Goal: Task Accomplishment & Management: Manage account settings

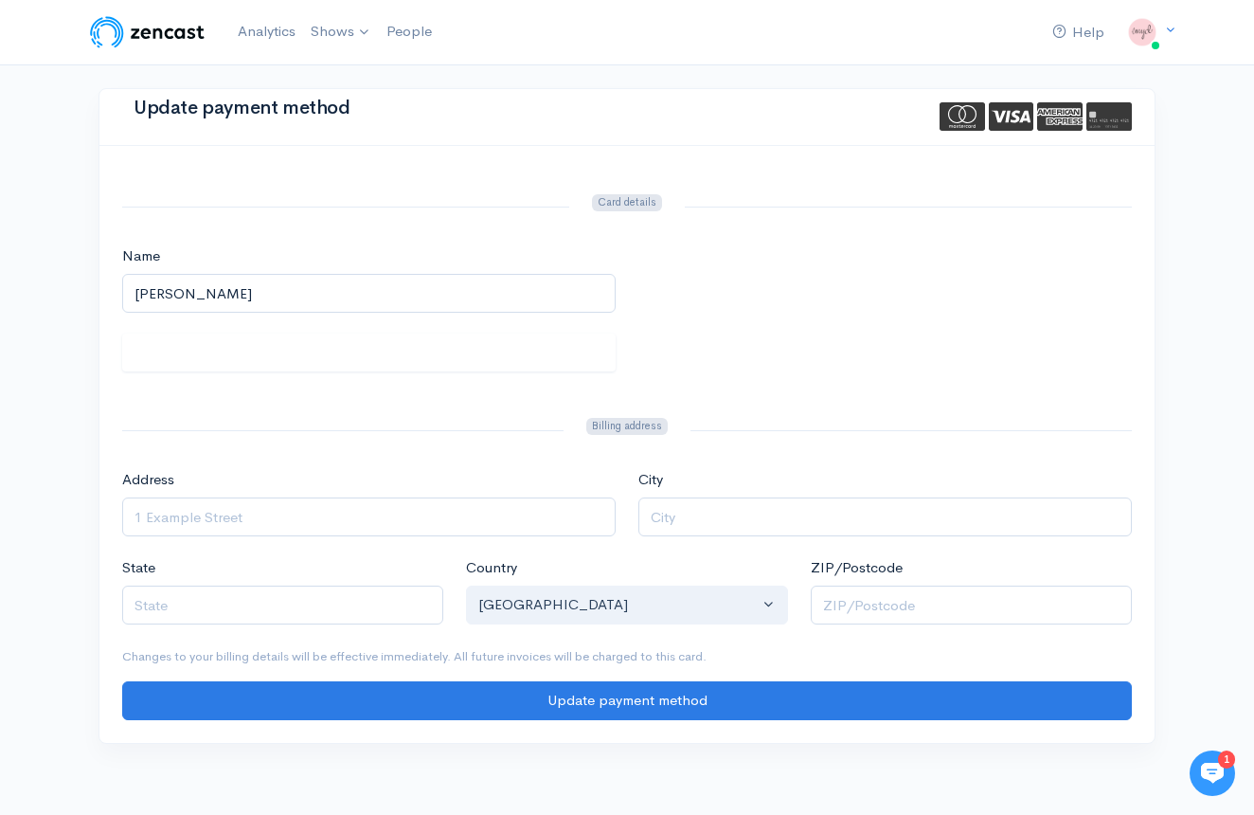
type input "Emily Saliby"
click at [851, 255] on div "Name Emily Saliby" at bounding box center [627, 289] width 1033 height 88
type input "9618 Watts Rd. #320"
type input "Verona"
type input "WI"
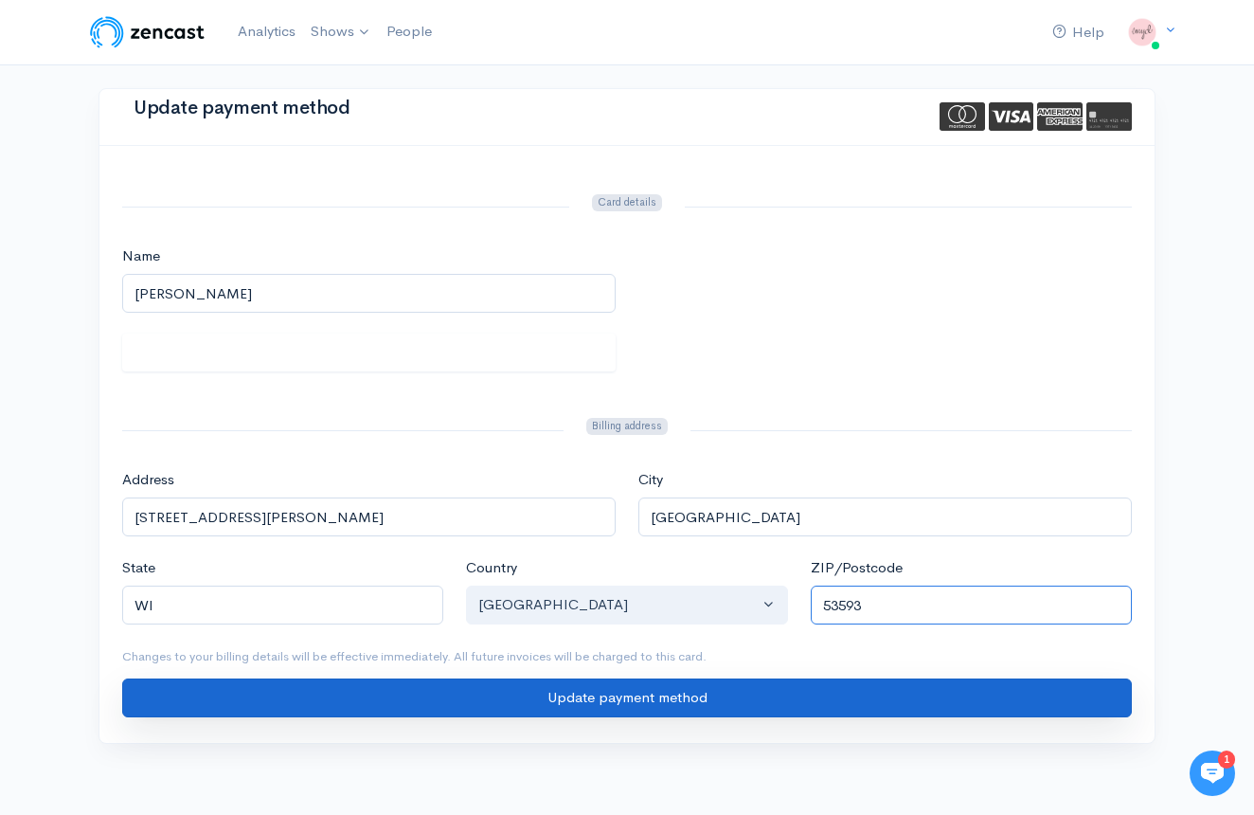
type input "53593"
click at [723, 700] on input "Update payment method" at bounding box center [627, 697] width 1010 height 39
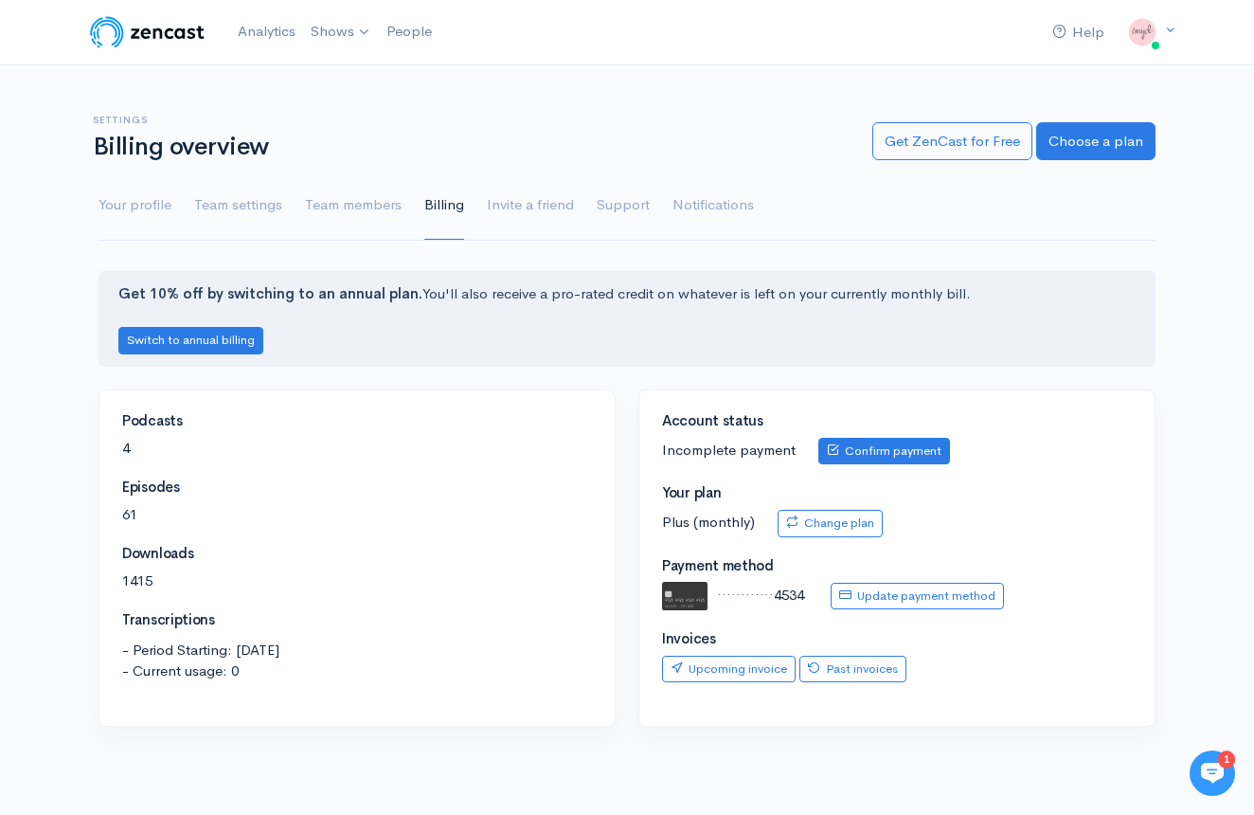
click at [877, 454] on link "Confirm payment" at bounding box center [884, 451] width 132 height 27
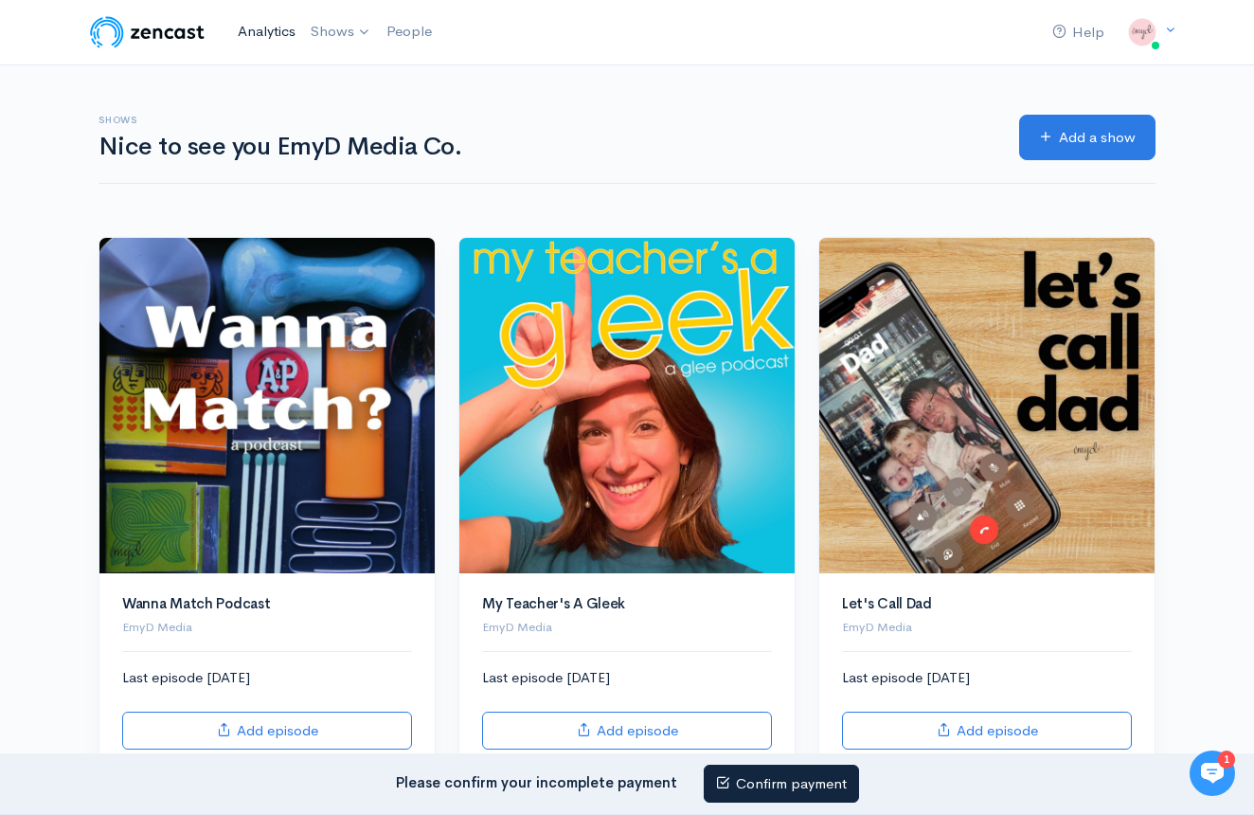
click at [265, 28] on link "Analytics" at bounding box center [266, 31] width 73 height 41
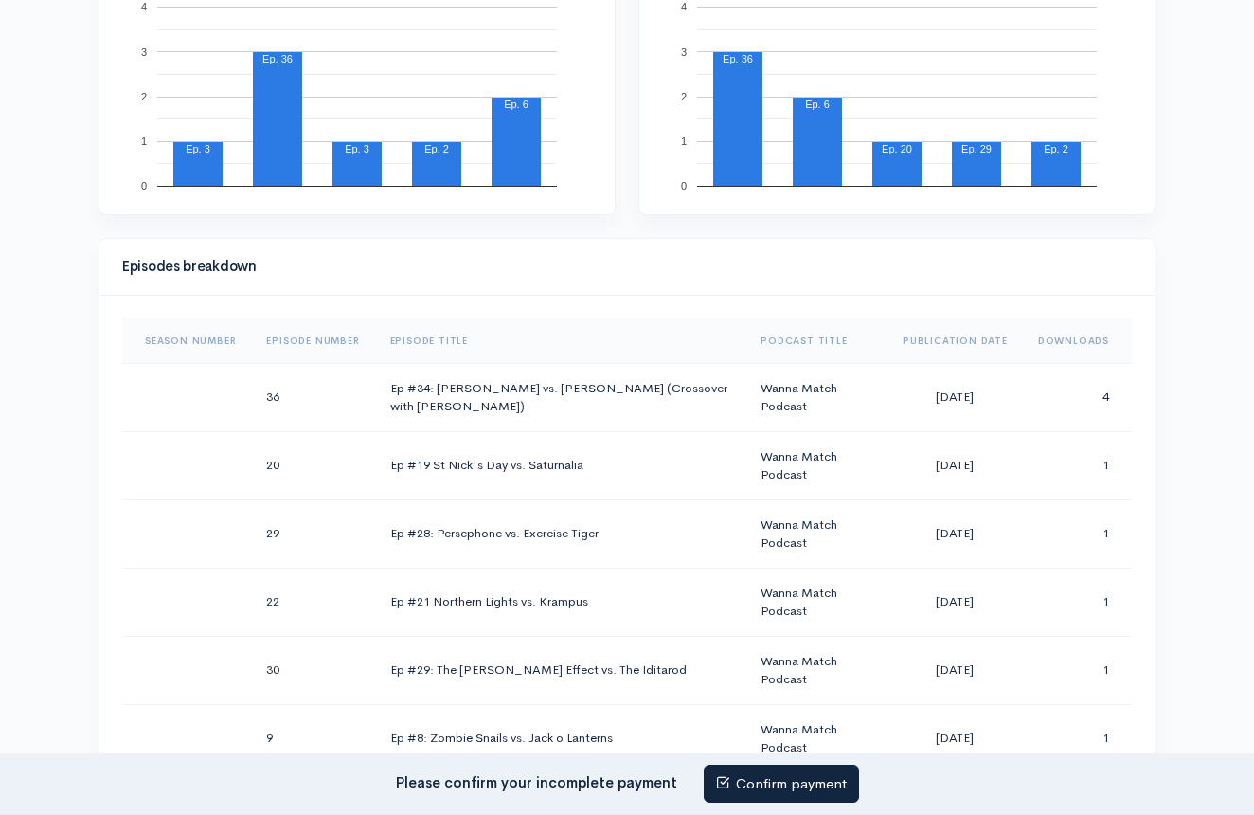
scroll to position [718, 0]
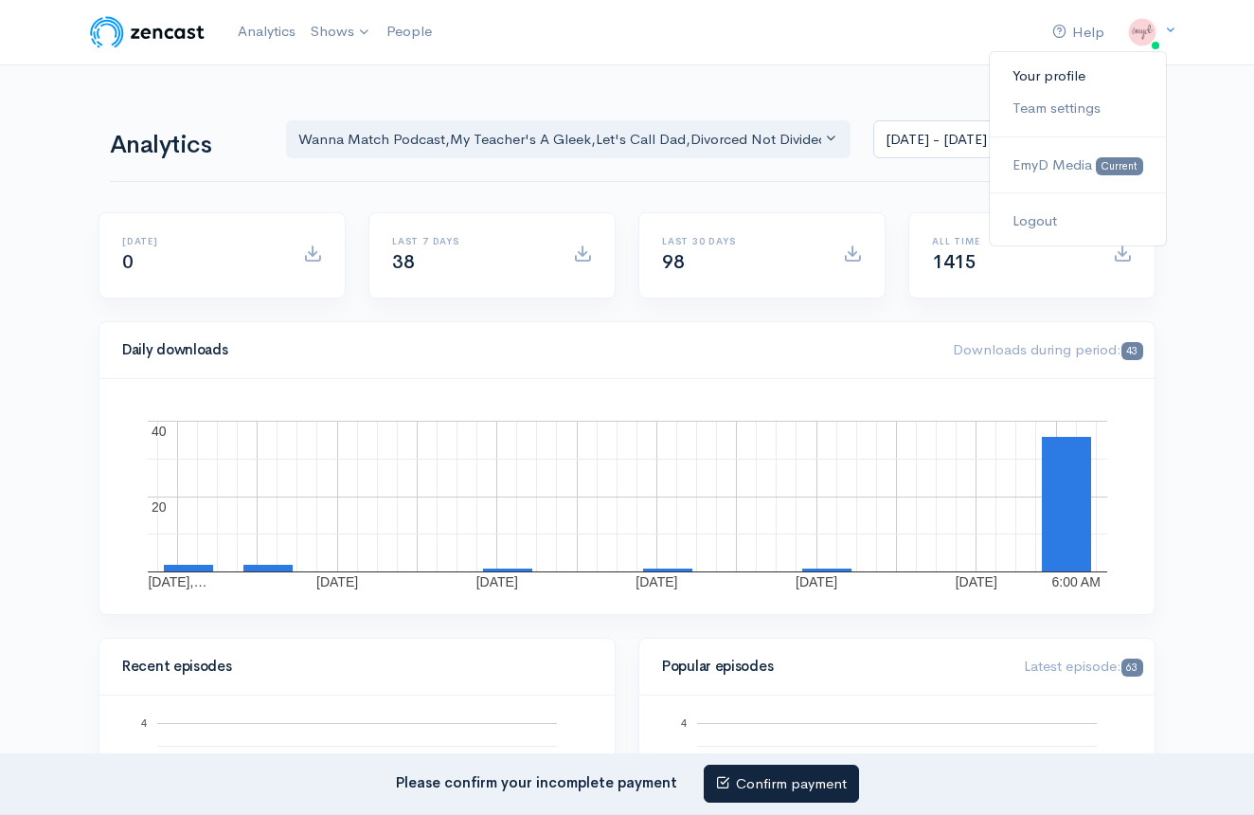
click at [1087, 74] on link "Your profile" at bounding box center [1078, 76] width 176 height 33
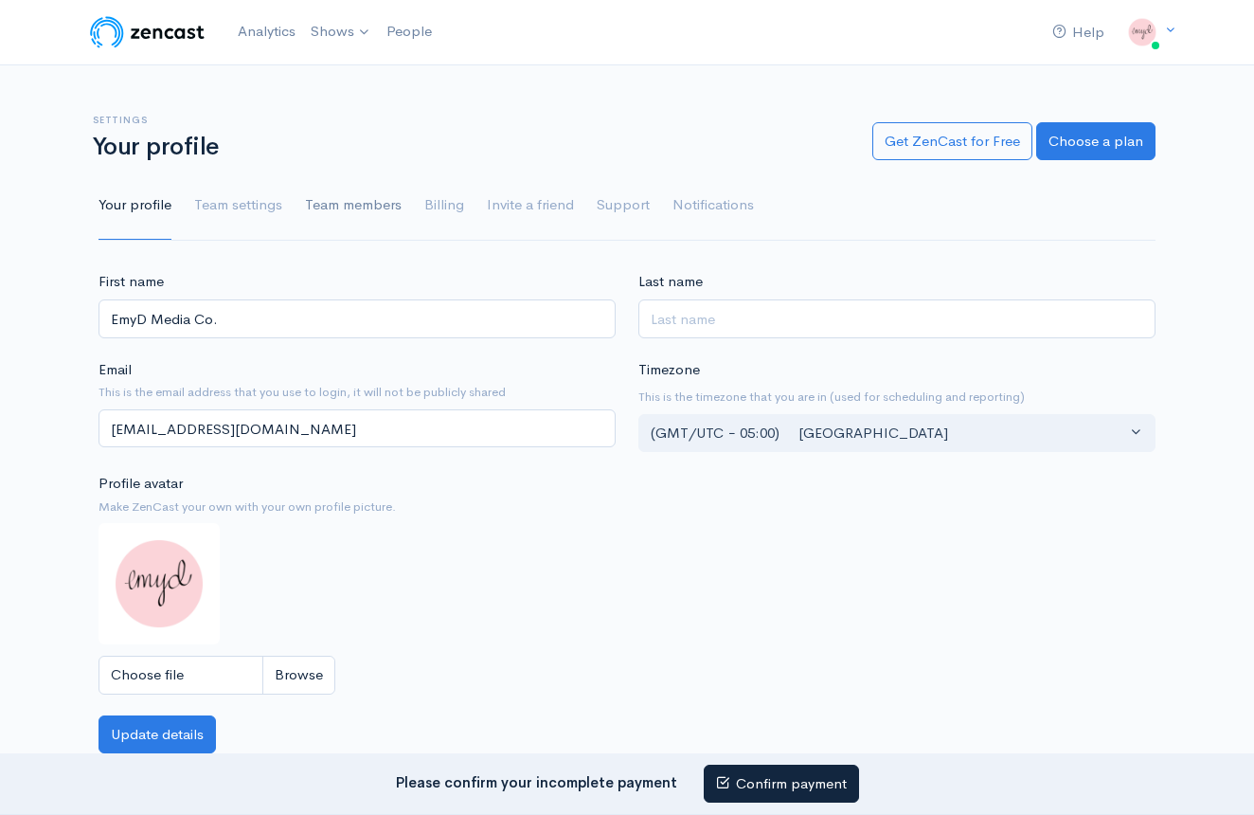
click at [369, 210] on link "Team members" at bounding box center [353, 205] width 97 height 68
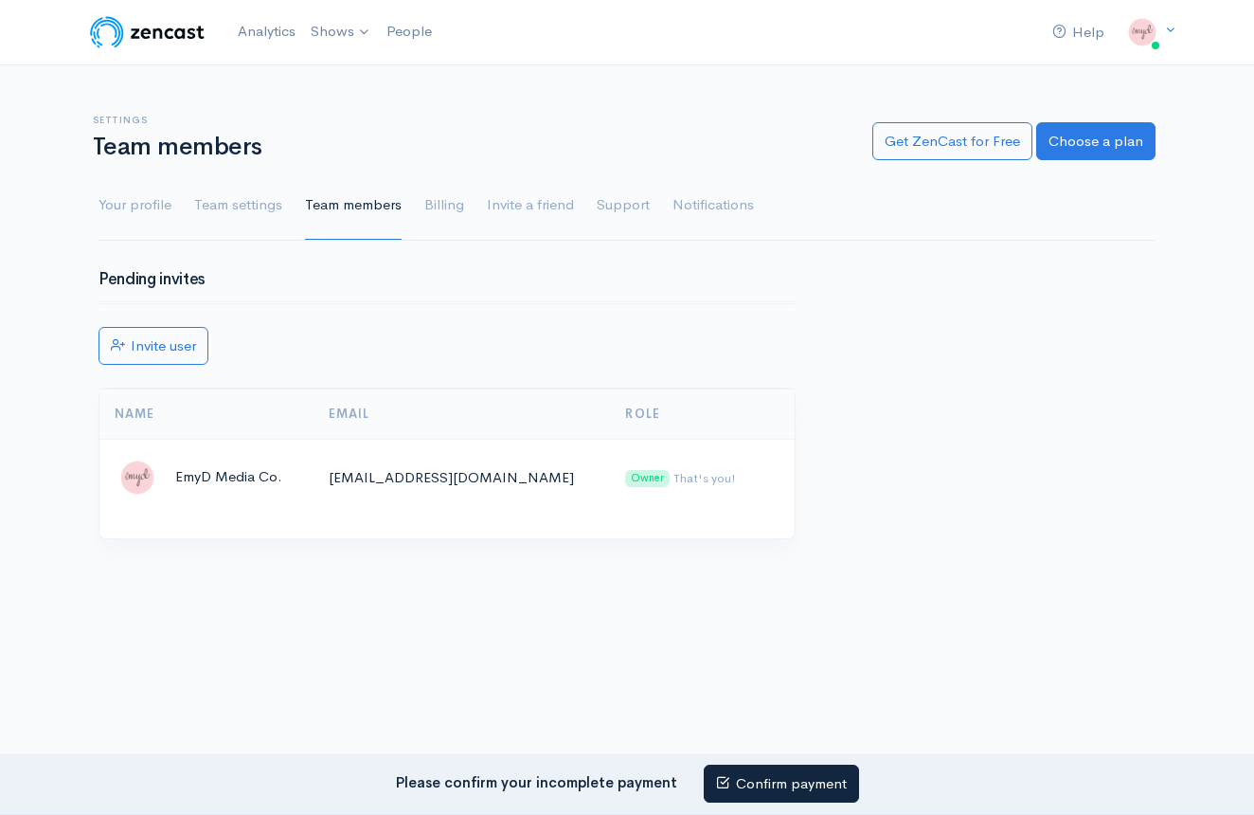
click at [433, 207] on link "Billing" at bounding box center [444, 205] width 40 height 68
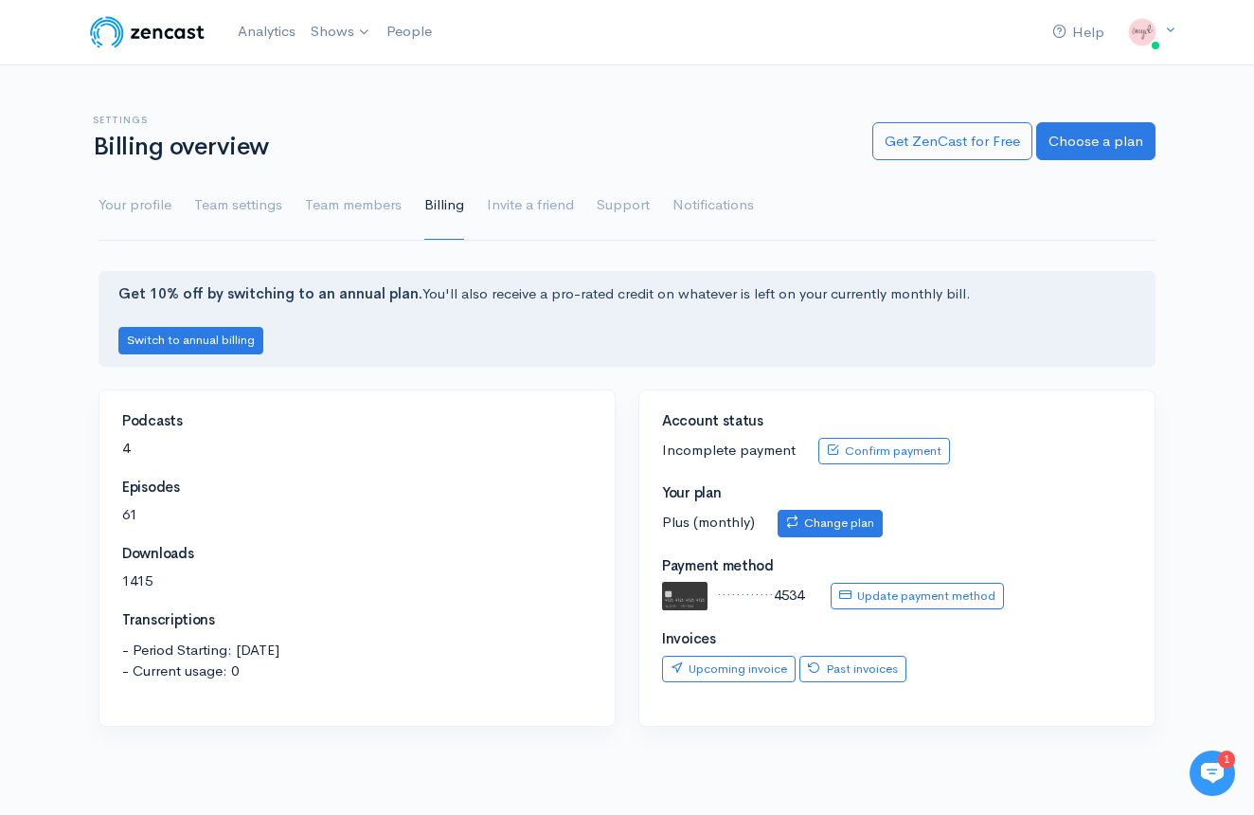
click at [867, 521] on link "Change plan" at bounding box center [830, 523] width 105 height 27
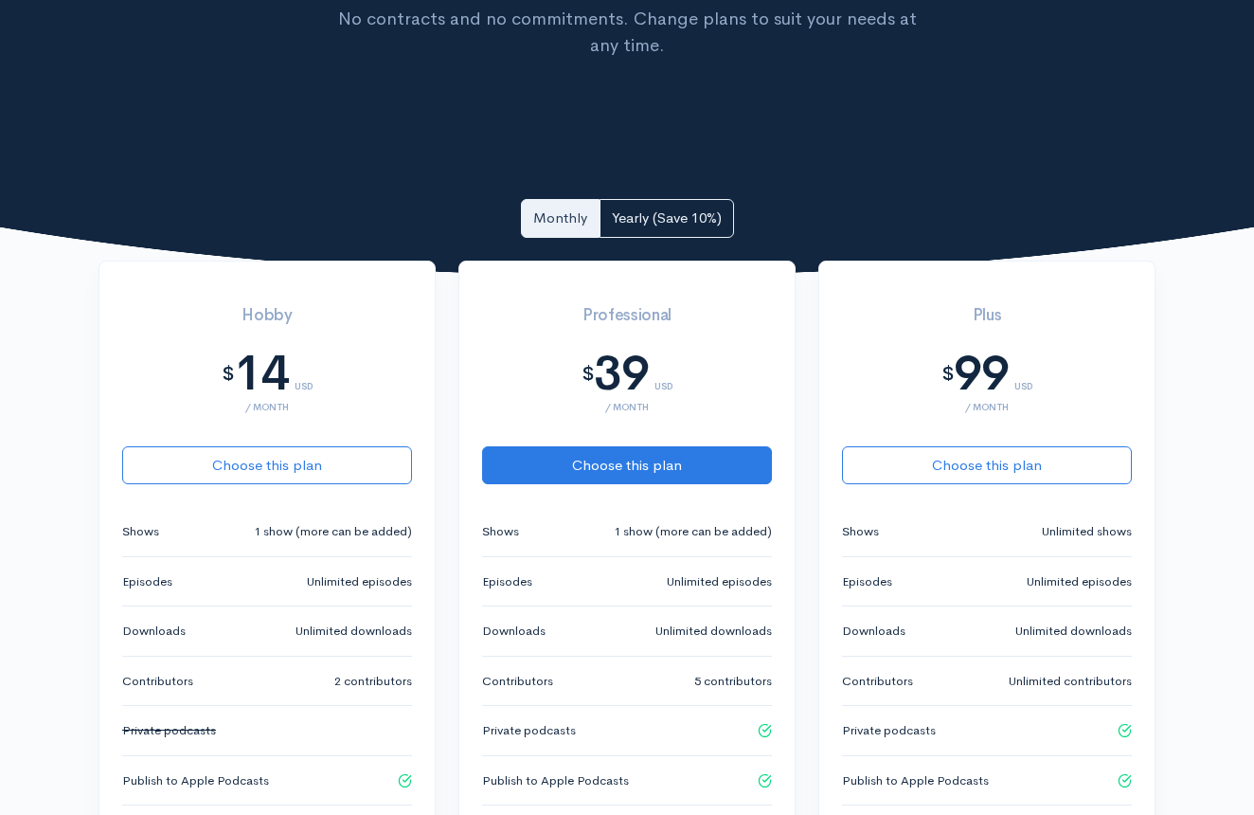
scroll to position [261, 0]
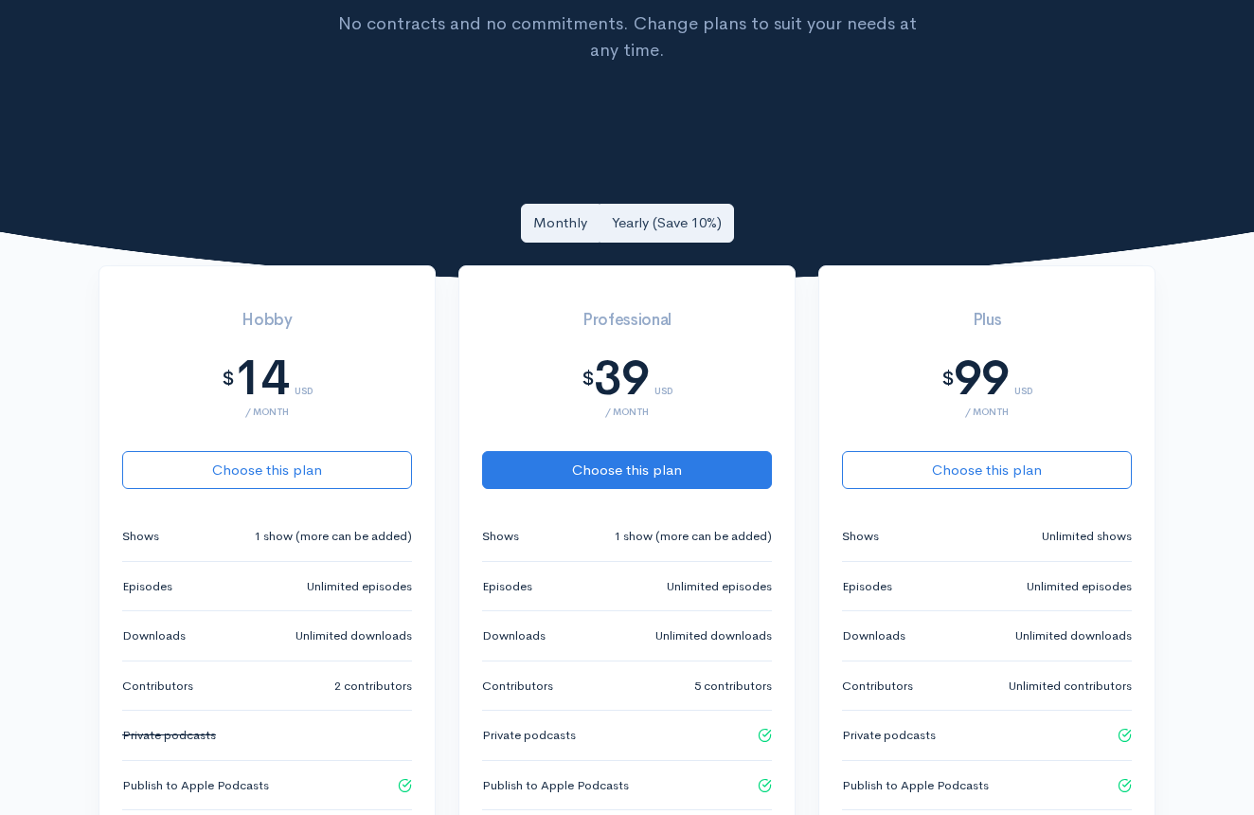
click at [694, 217] on link "Yearly (Save 10%)" at bounding box center [667, 223] width 135 height 39
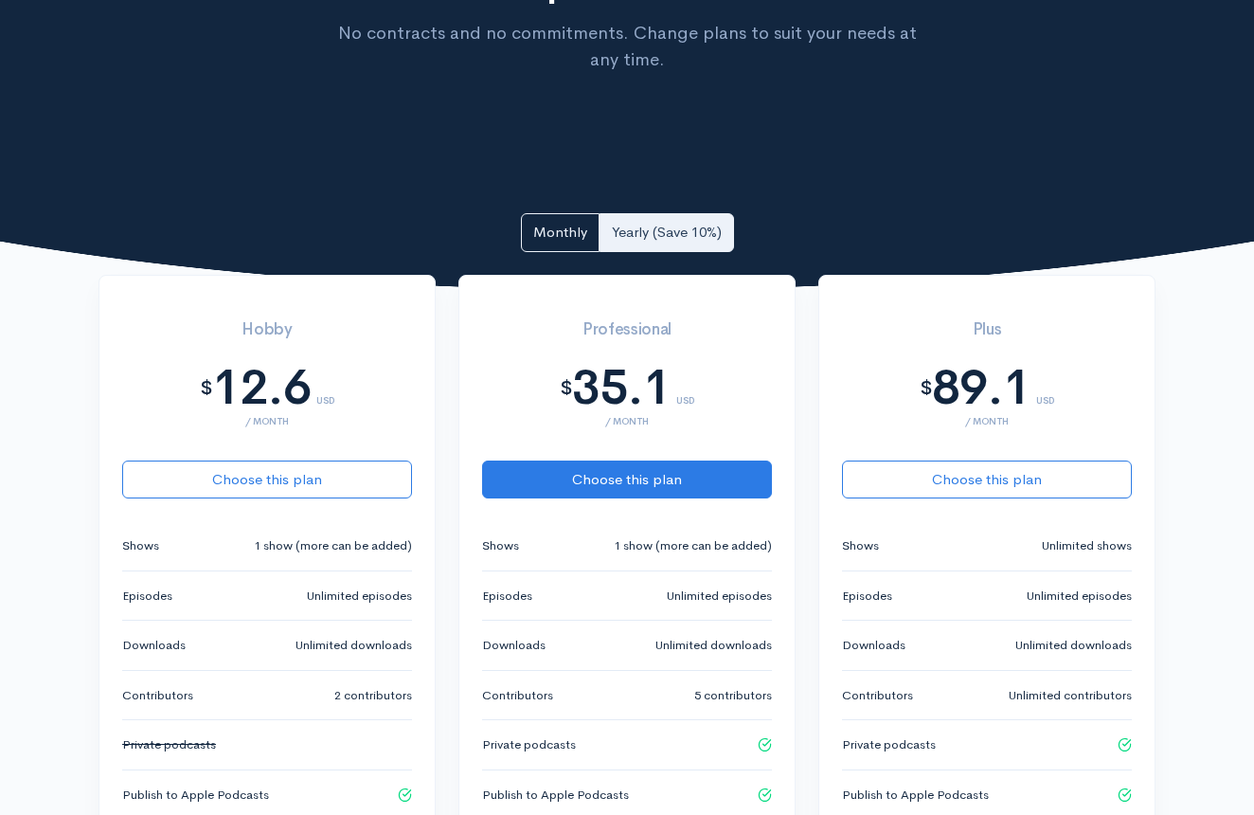
scroll to position [243, 0]
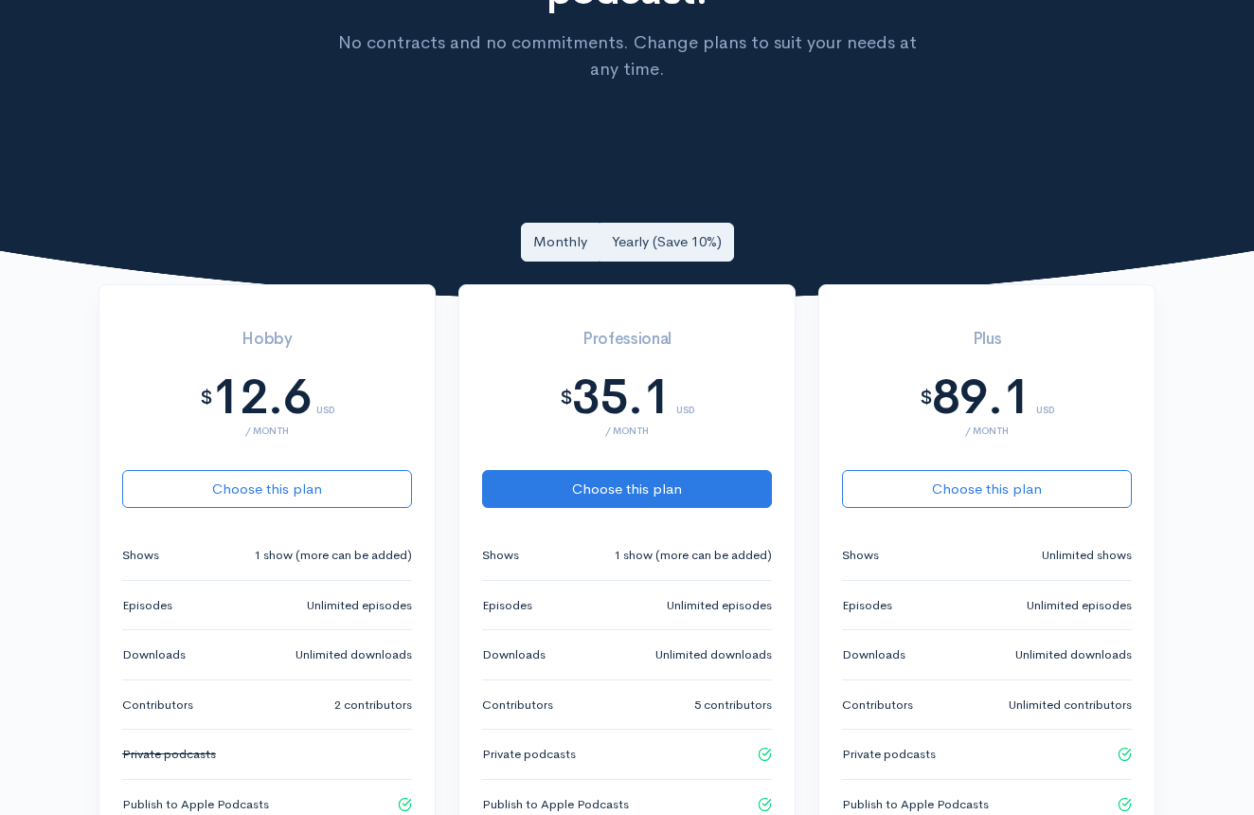
click at [572, 237] on link "Monthly" at bounding box center [560, 242] width 79 height 39
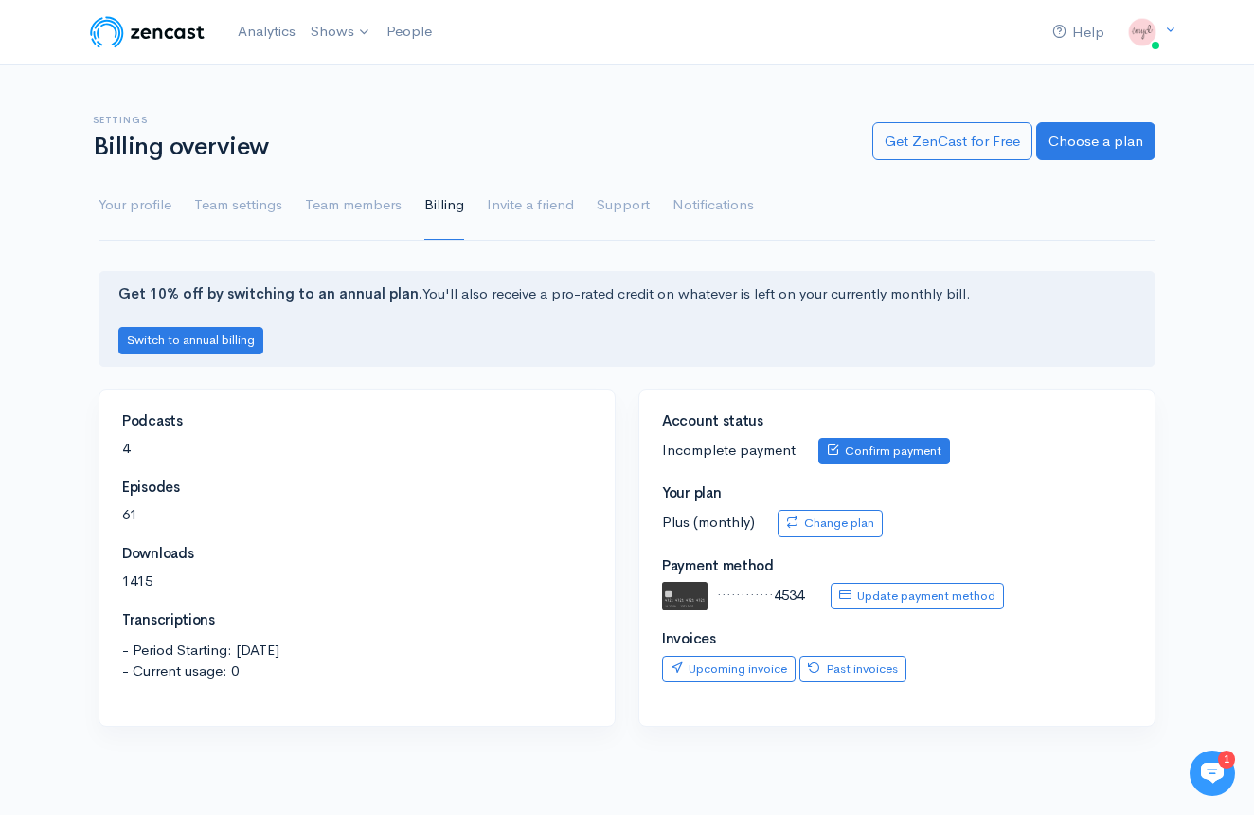
click at [869, 459] on link "Confirm payment" at bounding box center [884, 451] width 132 height 27
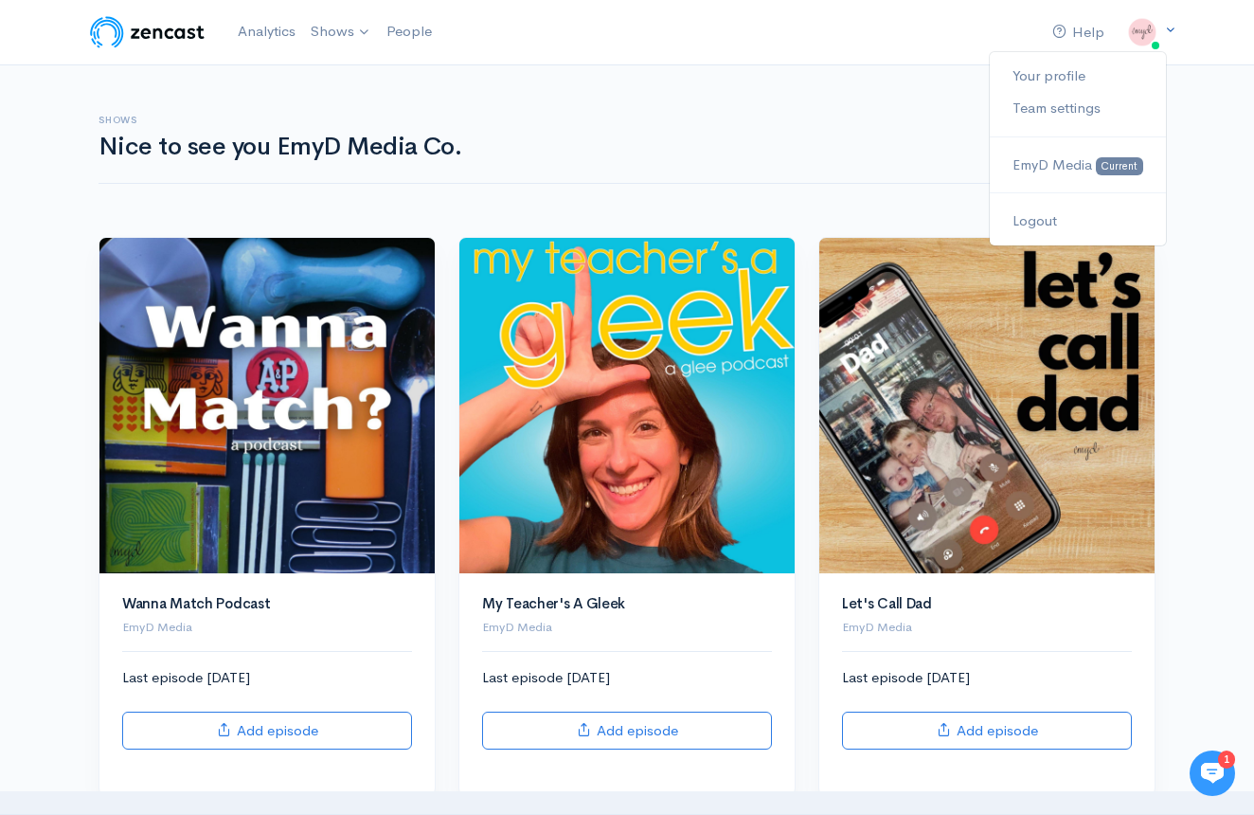
click at [1146, 34] on img at bounding box center [1143, 32] width 38 height 38
click at [1079, 83] on link "Your profile" at bounding box center [1078, 76] width 176 height 33
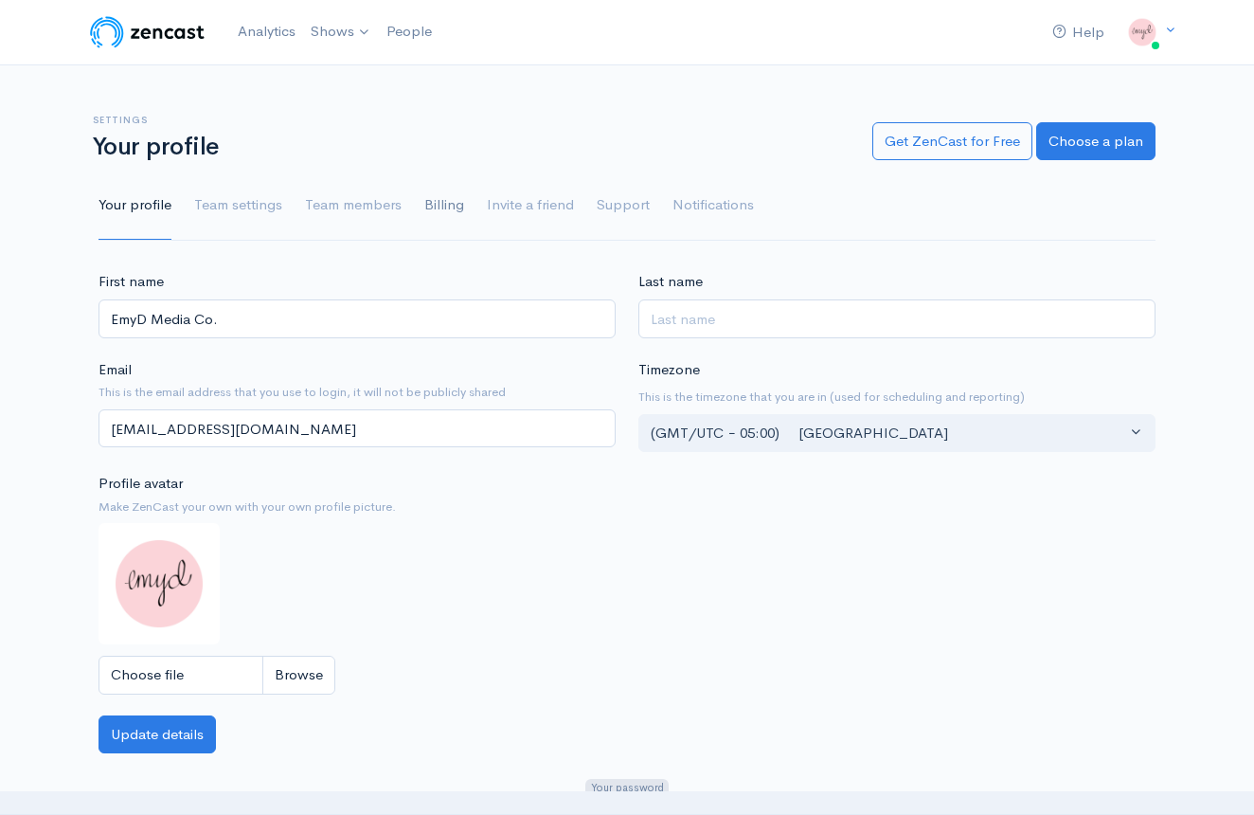
click at [440, 207] on link "Billing" at bounding box center [444, 205] width 40 height 68
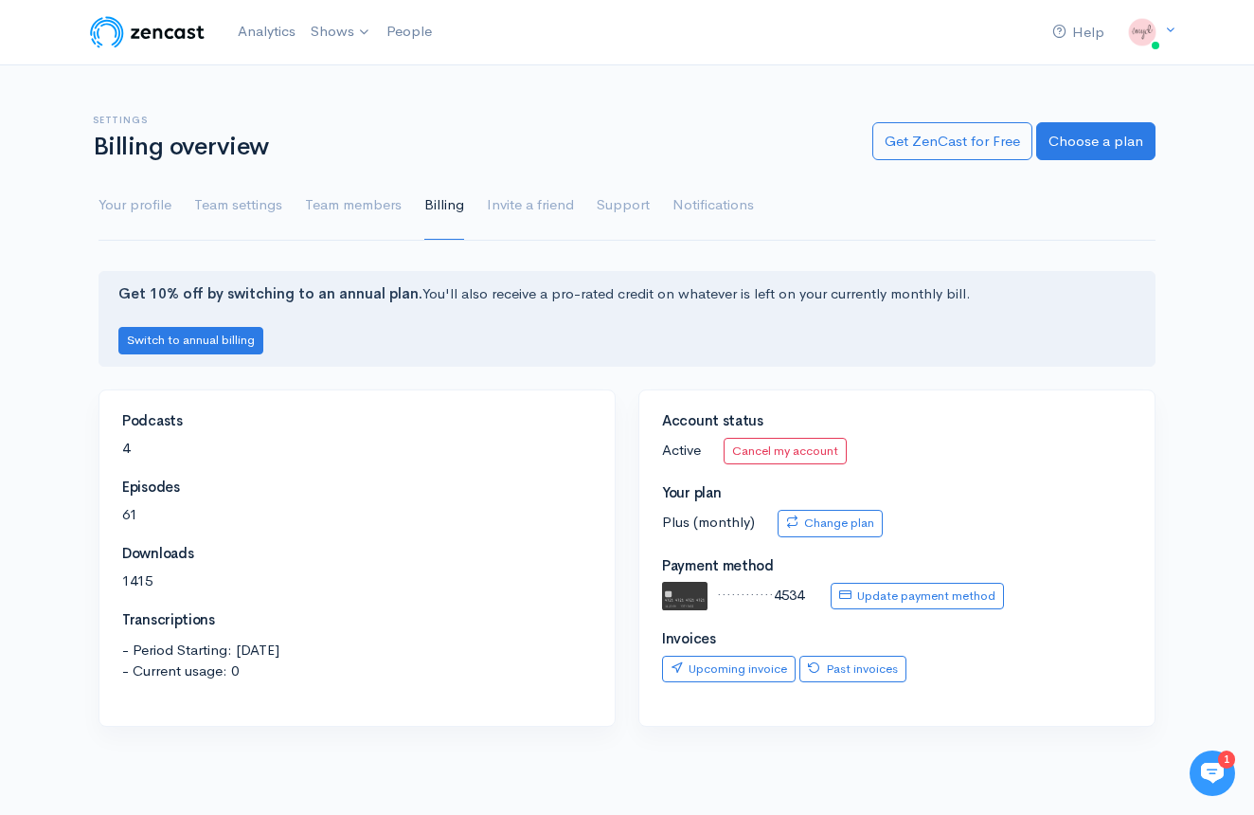
click at [604, 95] on div "Settings Billing overview Get ZenCast for Free Choose a plan Your profile Team …" at bounding box center [627, 166] width 1057 height 149
